Goal: Task Accomplishment & Management: Manage account settings

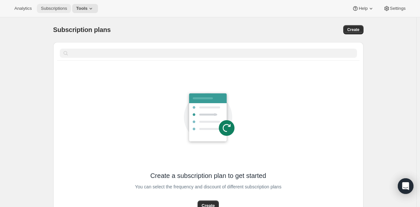
click at [58, 11] on span "Subscriptions" at bounding box center [54, 8] width 26 height 5
